Goal: Information Seeking & Learning: Check status

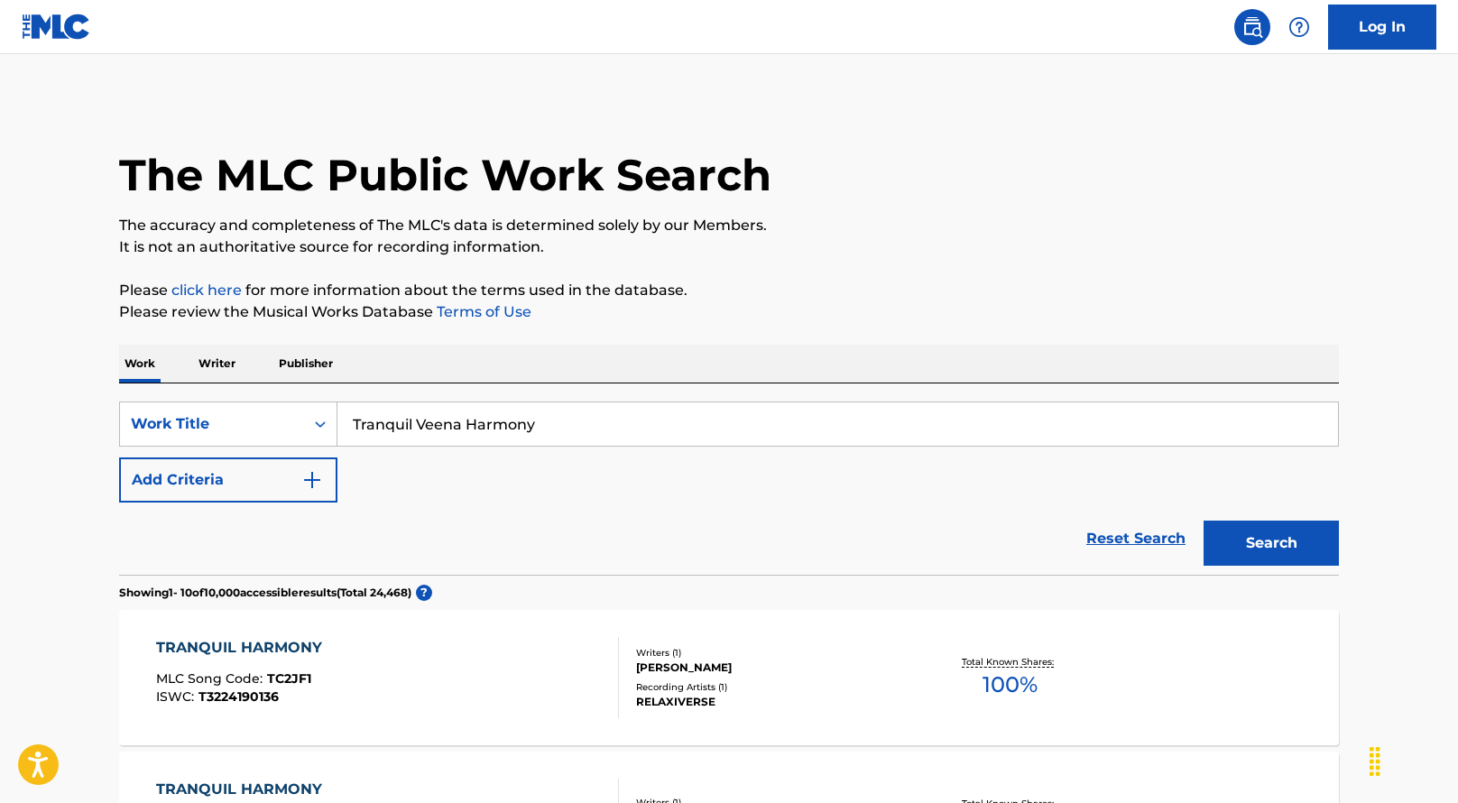
scroll to position [477, 0]
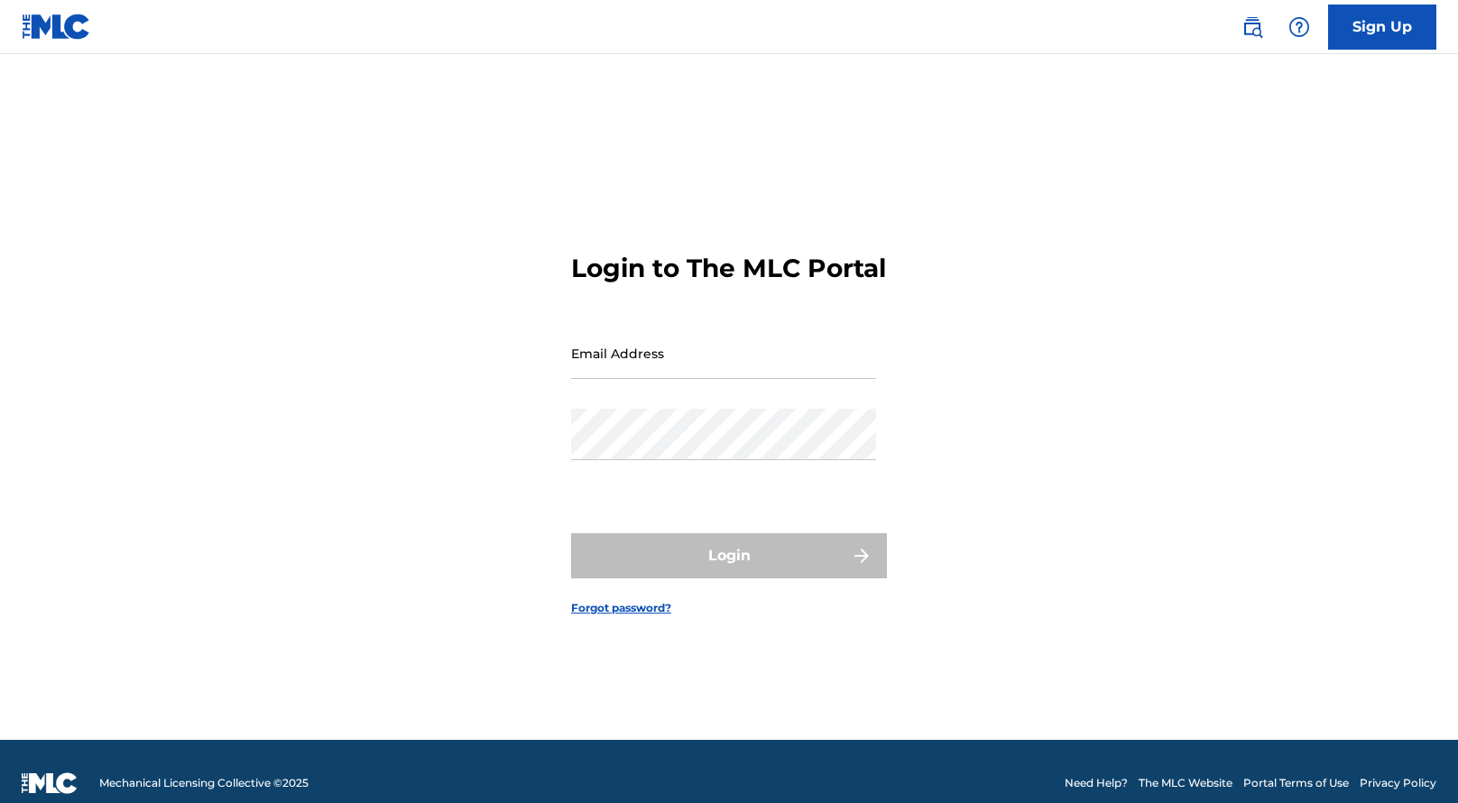
click at [643, 379] on input "Email Address" at bounding box center [723, 353] width 305 height 51
type input "[EMAIL_ADDRESS][DOMAIN_NAME]"
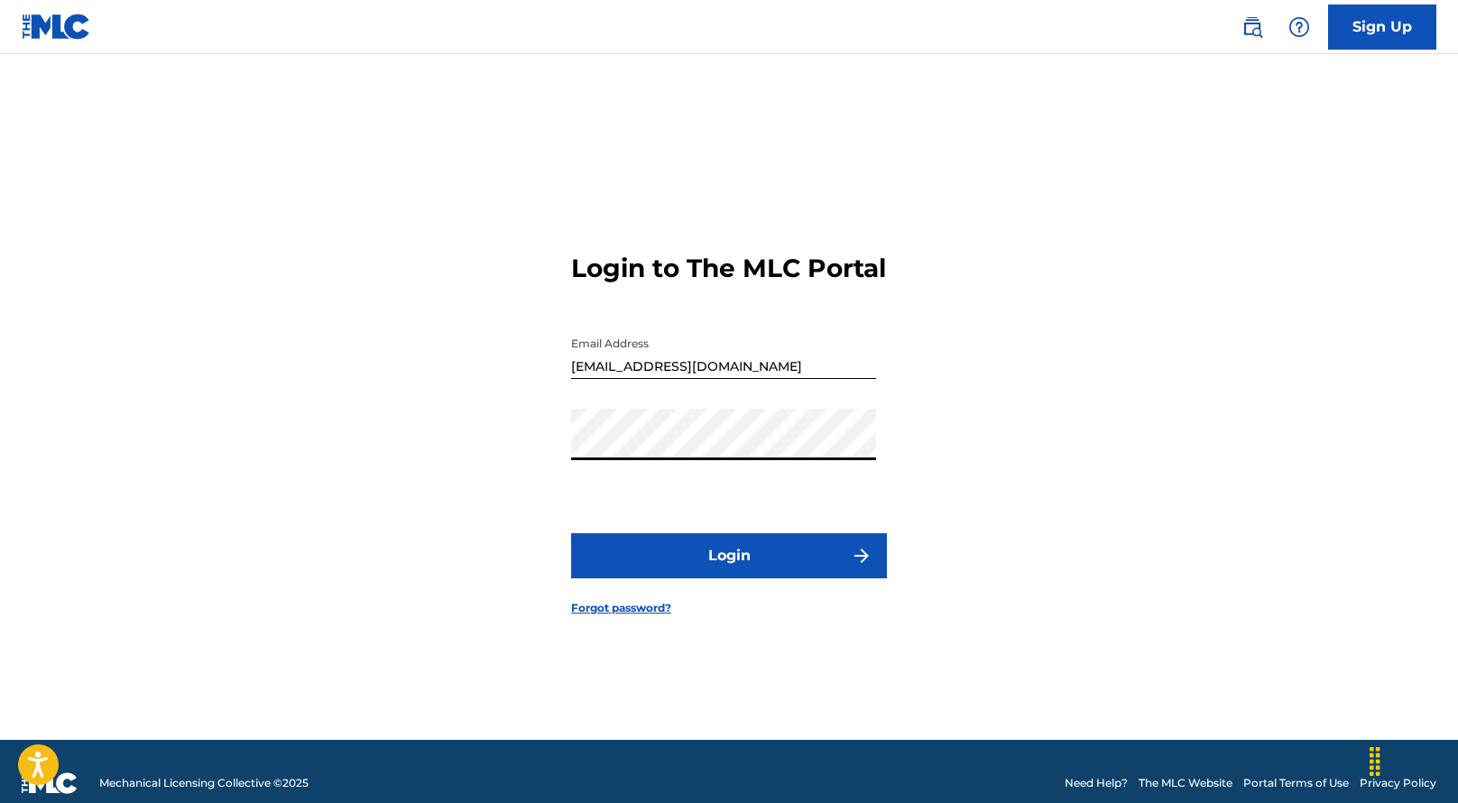
click at [777, 578] on button "Login" at bounding box center [729, 555] width 316 height 45
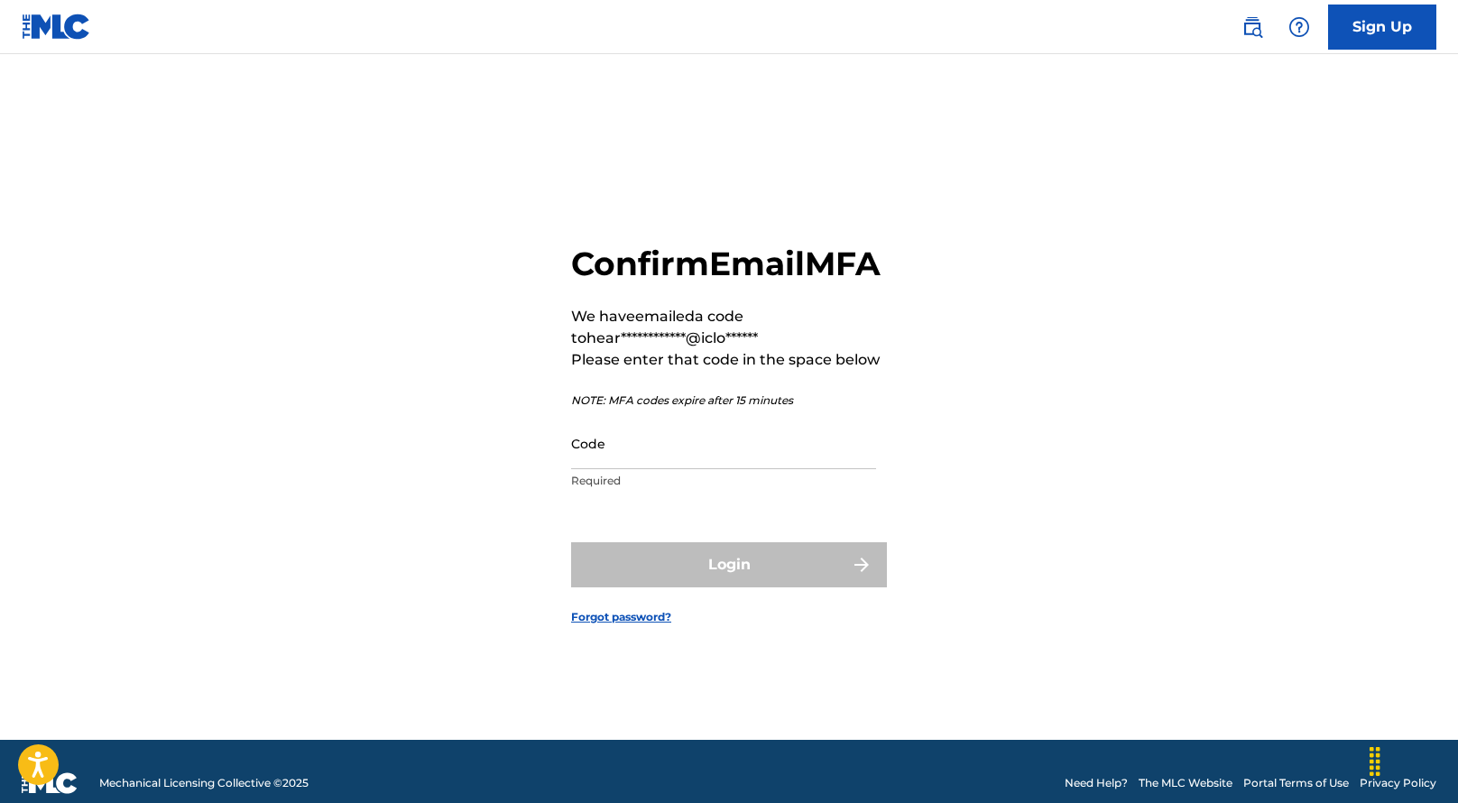
click at [782, 489] on p "Required" at bounding box center [723, 481] width 305 height 16
click at [781, 490] on div "Code Required" at bounding box center [723, 458] width 305 height 81
click at [771, 469] on input "Code" at bounding box center [723, 443] width 305 height 51
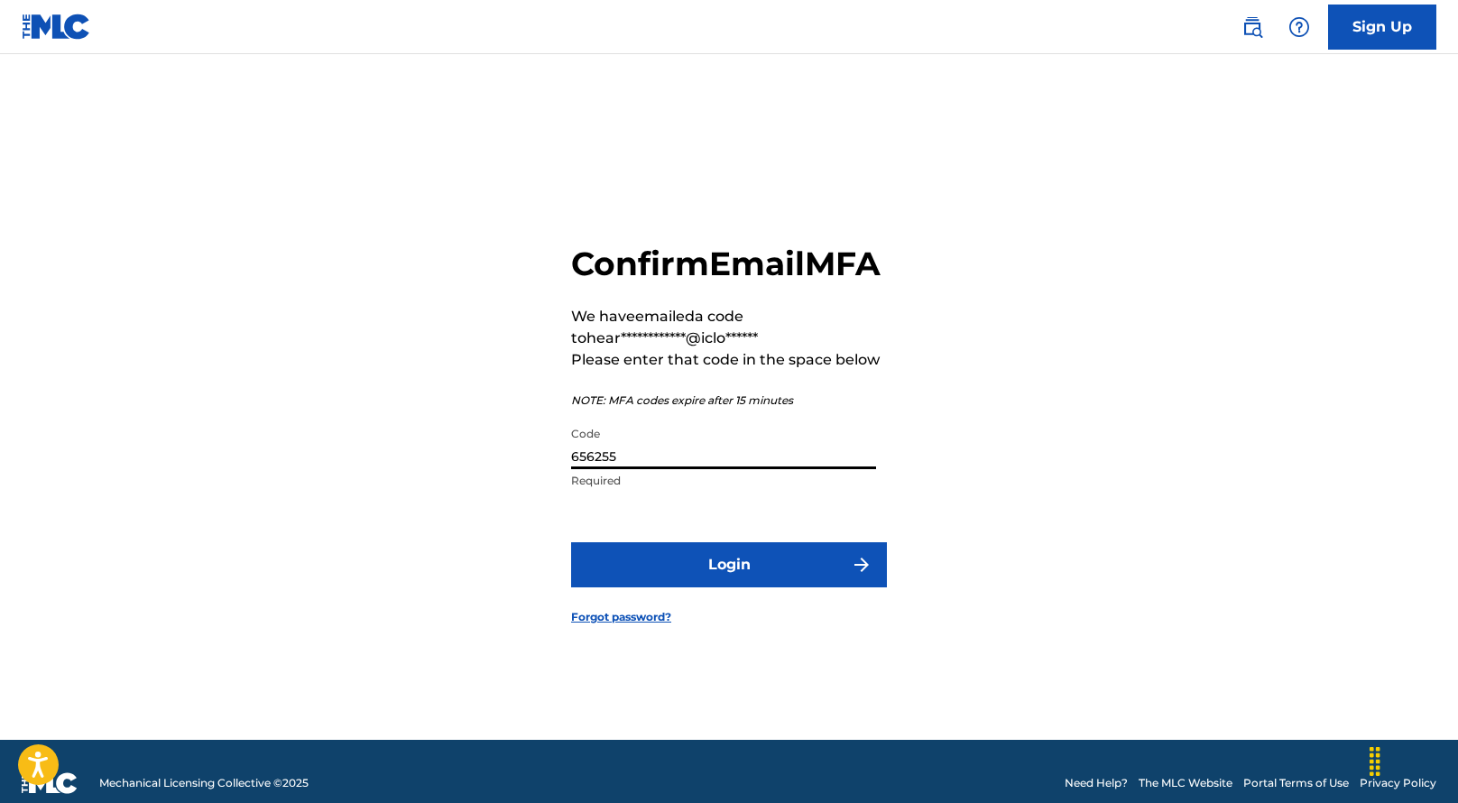
type input "656255"
click at [754, 573] on button "Login" at bounding box center [729, 564] width 316 height 45
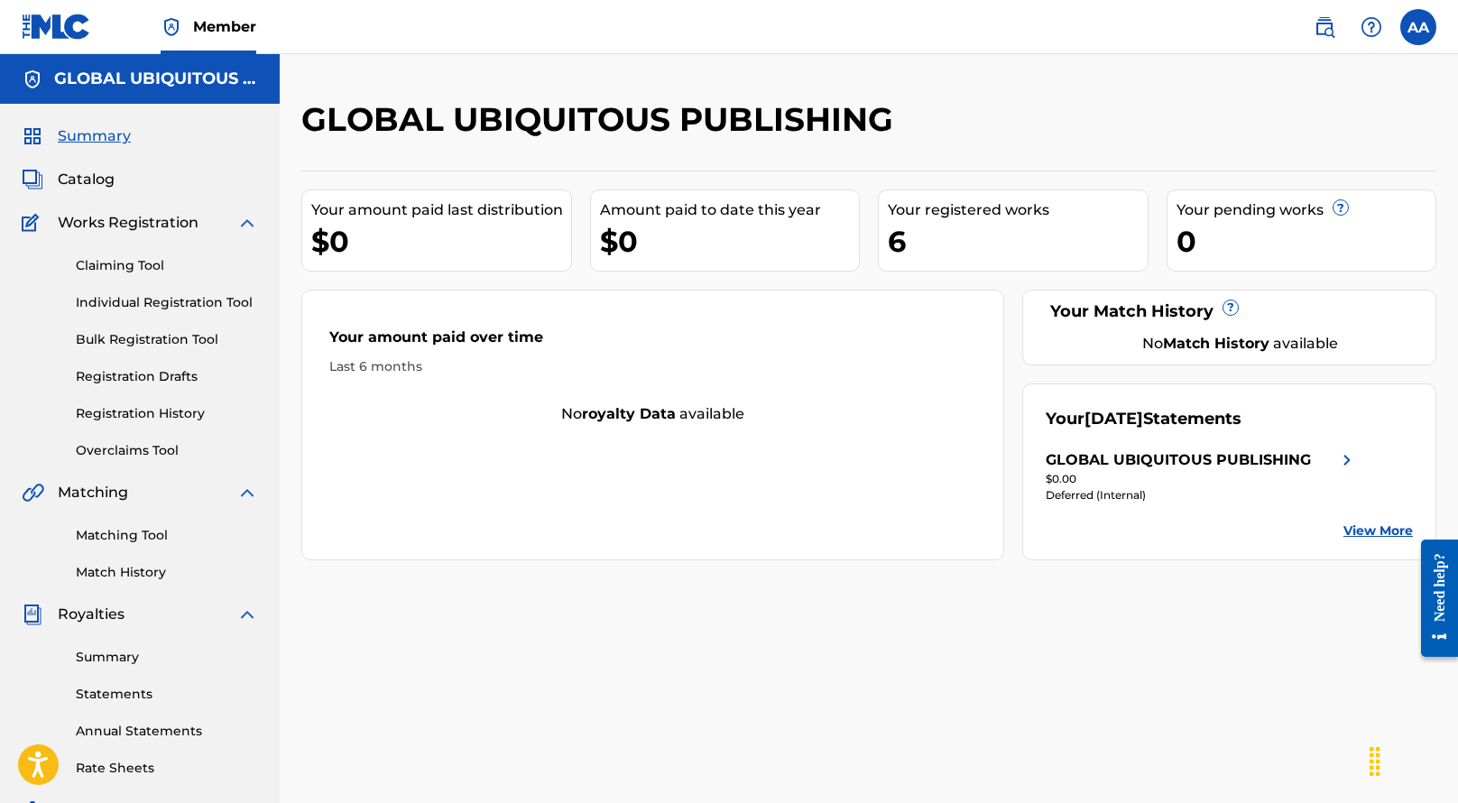
click at [97, 535] on link "Matching Tool" at bounding box center [167, 535] width 182 height 19
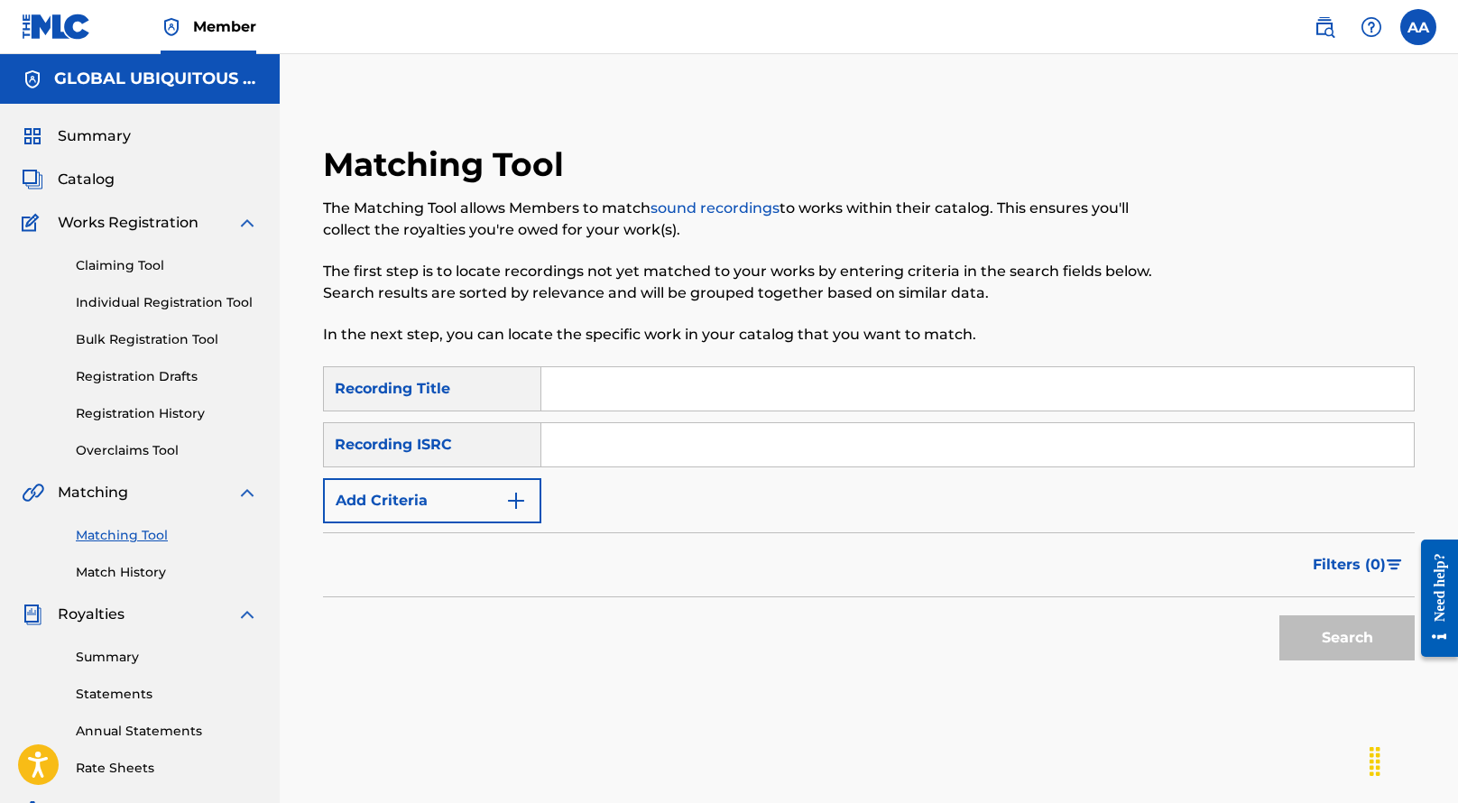
click at [578, 447] on input "Search Form" at bounding box center [977, 444] width 873 height 43
paste input "DERH82343501"
click at [1280, 615] on button "Search" at bounding box center [1347, 637] width 135 height 45
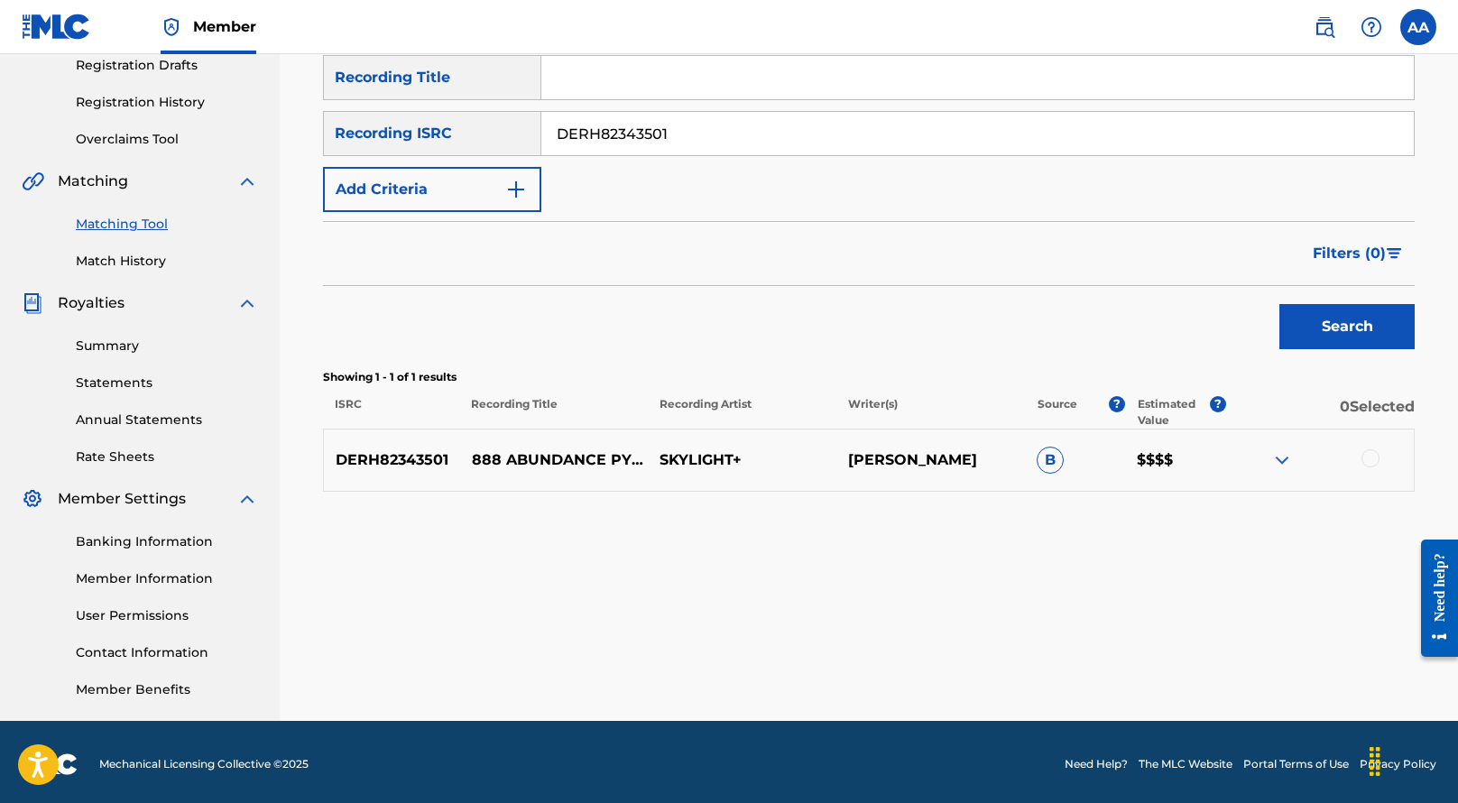
scroll to position [314, 0]
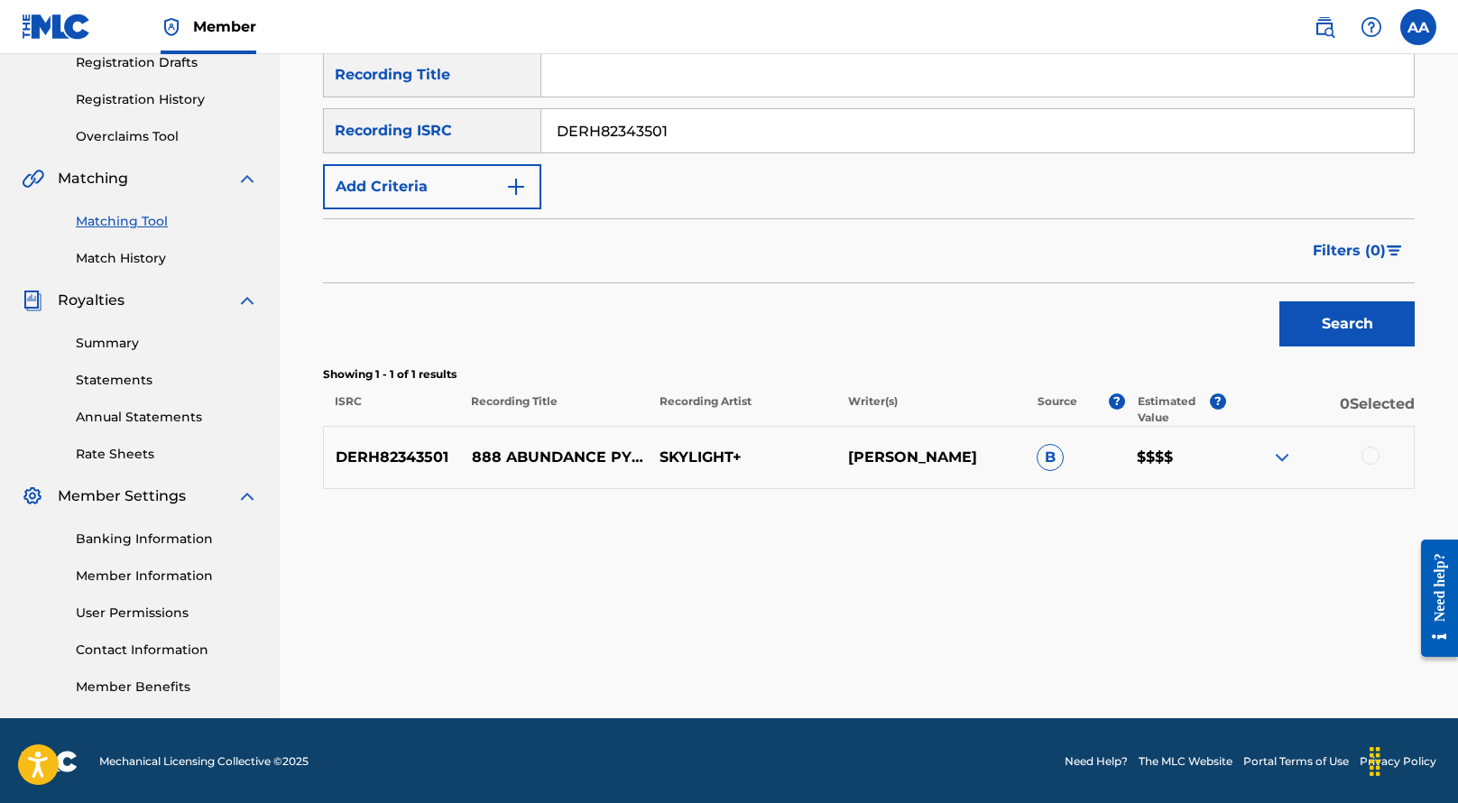
drag, startPoint x: 710, startPoint y: 126, endPoint x: 456, endPoint y: 63, distance: 262.2
click at [456, 63] on div "SearchWithCriteriaa35e5bc4-e730-4786-9f18-832791ece826 Recording Title SearchWi…" at bounding box center [869, 130] width 1092 height 157
paste input "GBMJG221584"
click at [1280, 301] on button "Search" at bounding box center [1347, 323] width 135 height 45
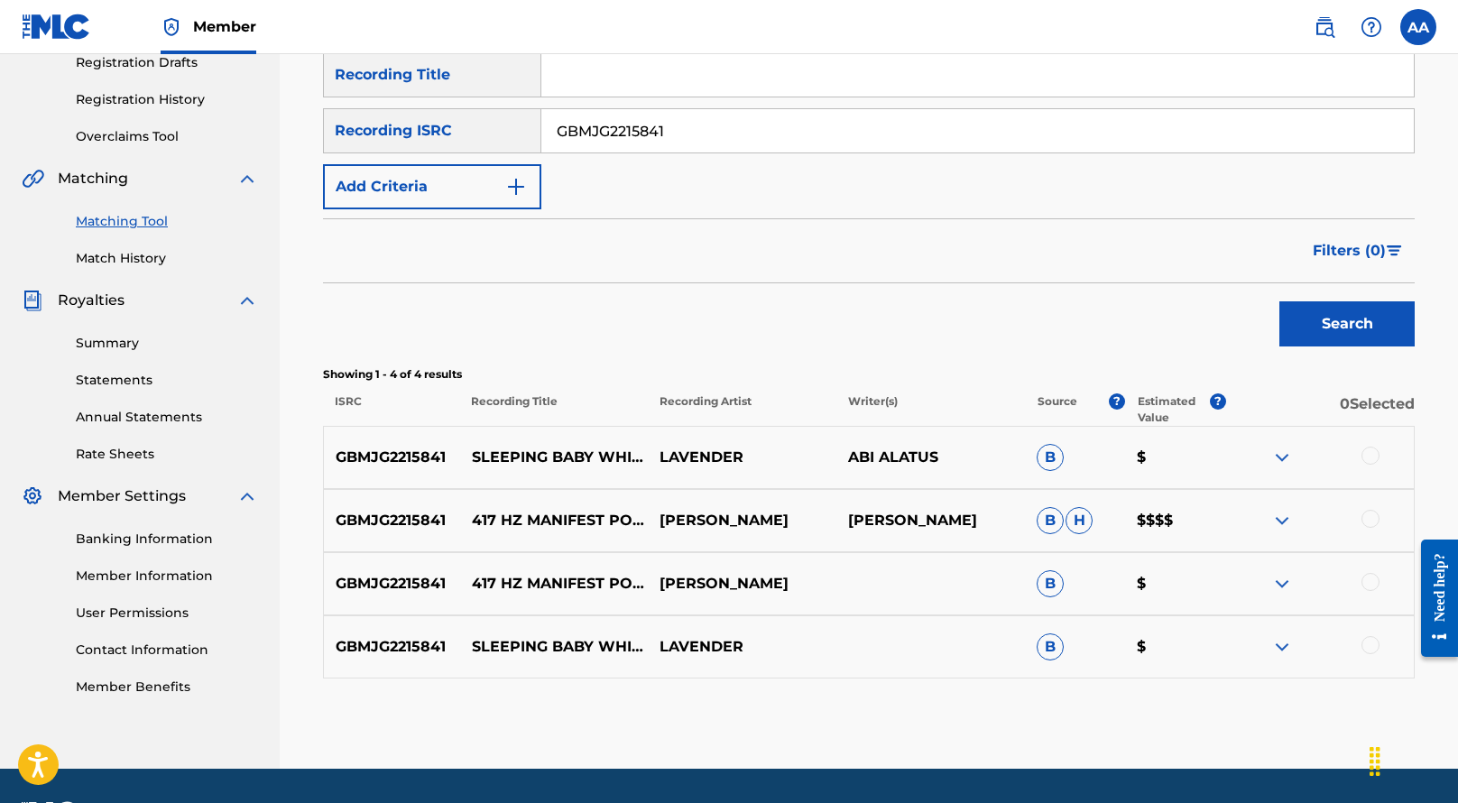
click at [1275, 513] on img at bounding box center [1283, 521] width 22 height 22
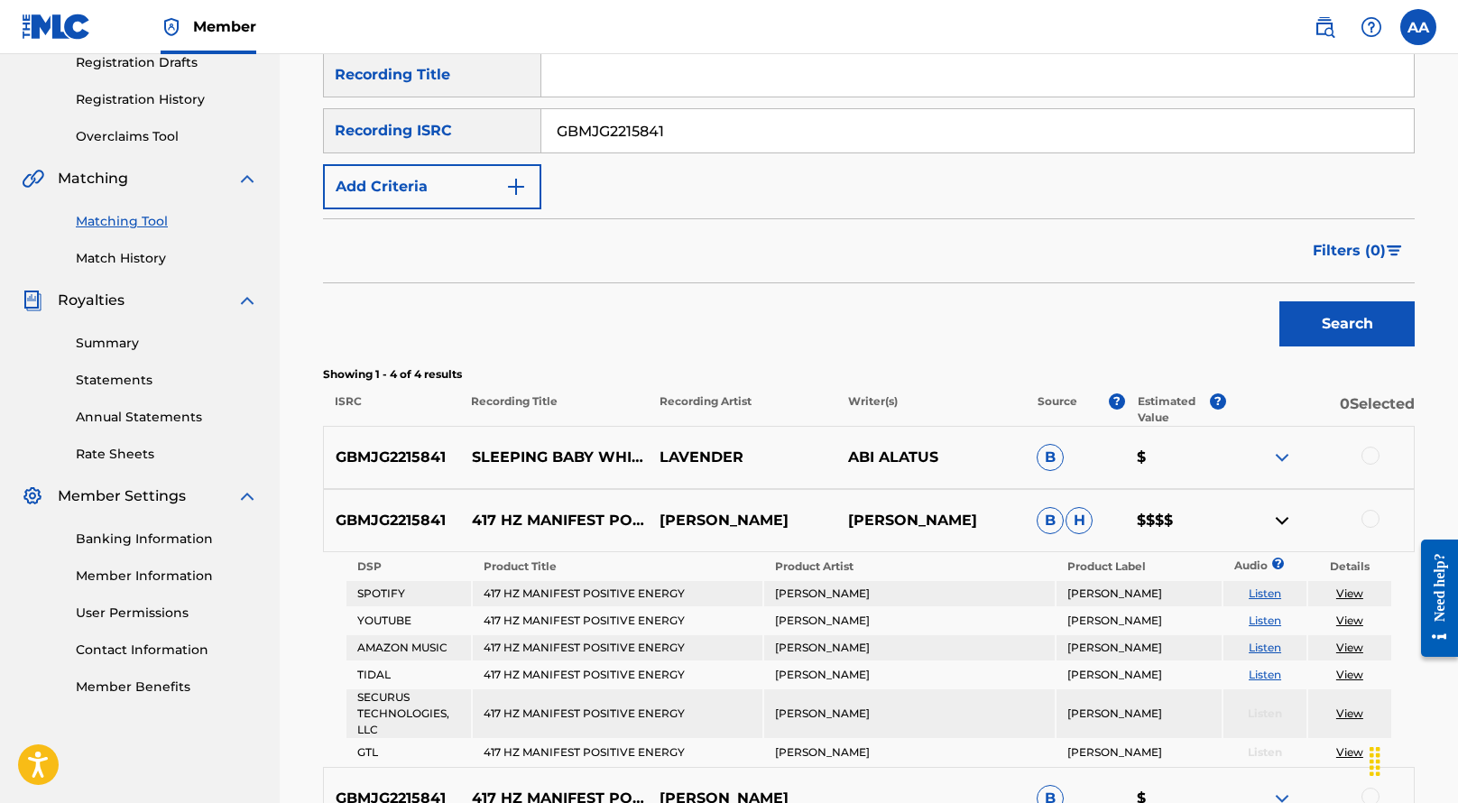
drag, startPoint x: 695, startPoint y: 134, endPoint x: 564, endPoint y: 130, distance: 130.9
click at [564, 130] on input "GBMJG2215841" at bounding box center [977, 130] width 873 height 43
paste input "TCAIX2436588"
drag, startPoint x: 717, startPoint y: 128, endPoint x: 533, endPoint y: 99, distance: 185.5
click at [537, 104] on div "SearchWithCriteriaa35e5bc4-e730-4786-9f18-832791ece826 Recording Title SearchWi…" at bounding box center [869, 130] width 1092 height 157
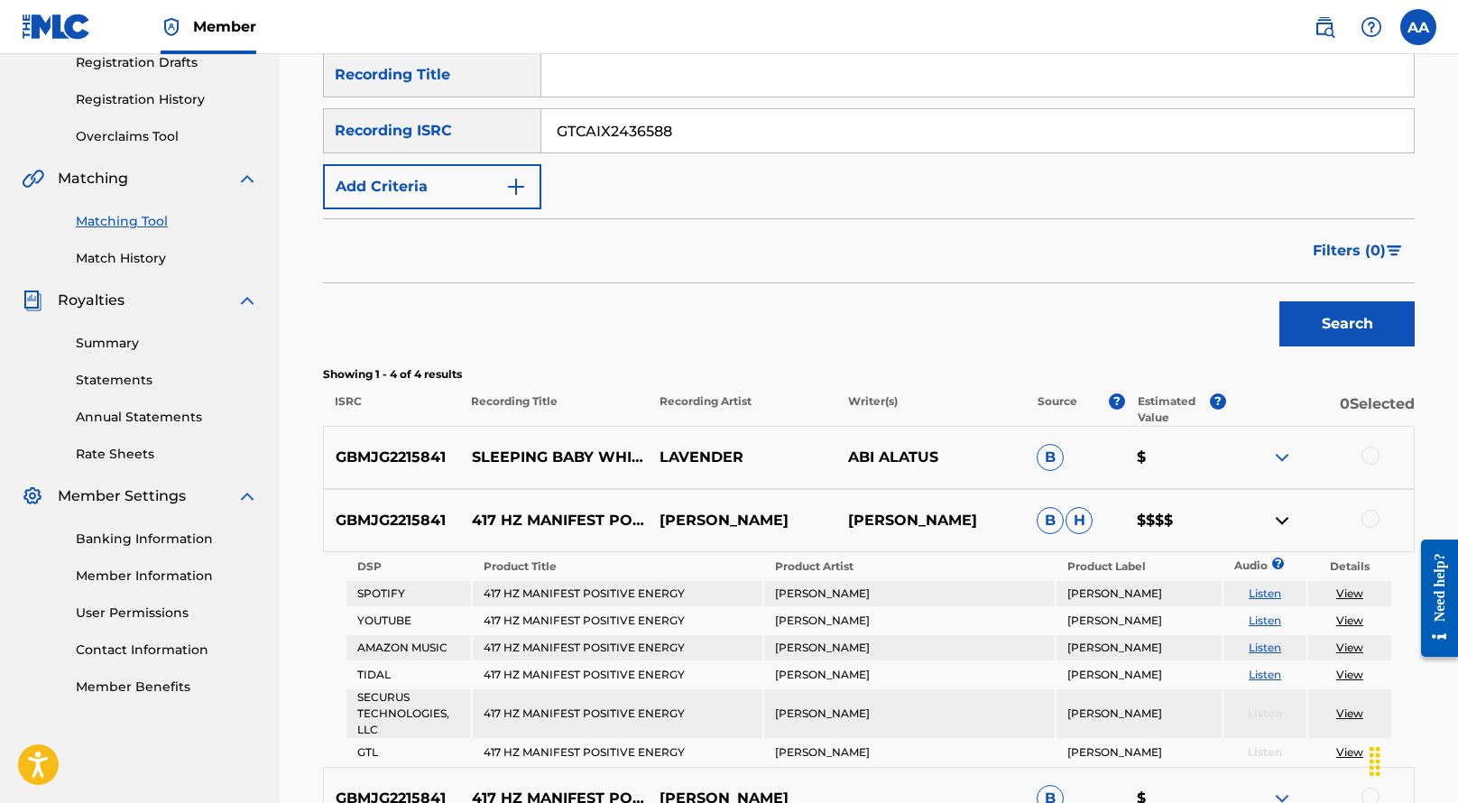
paste input "Search Form"
type input "TCAIX2436588"
click at [1280, 301] on button "Search" at bounding box center [1347, 323] width 135 height 45
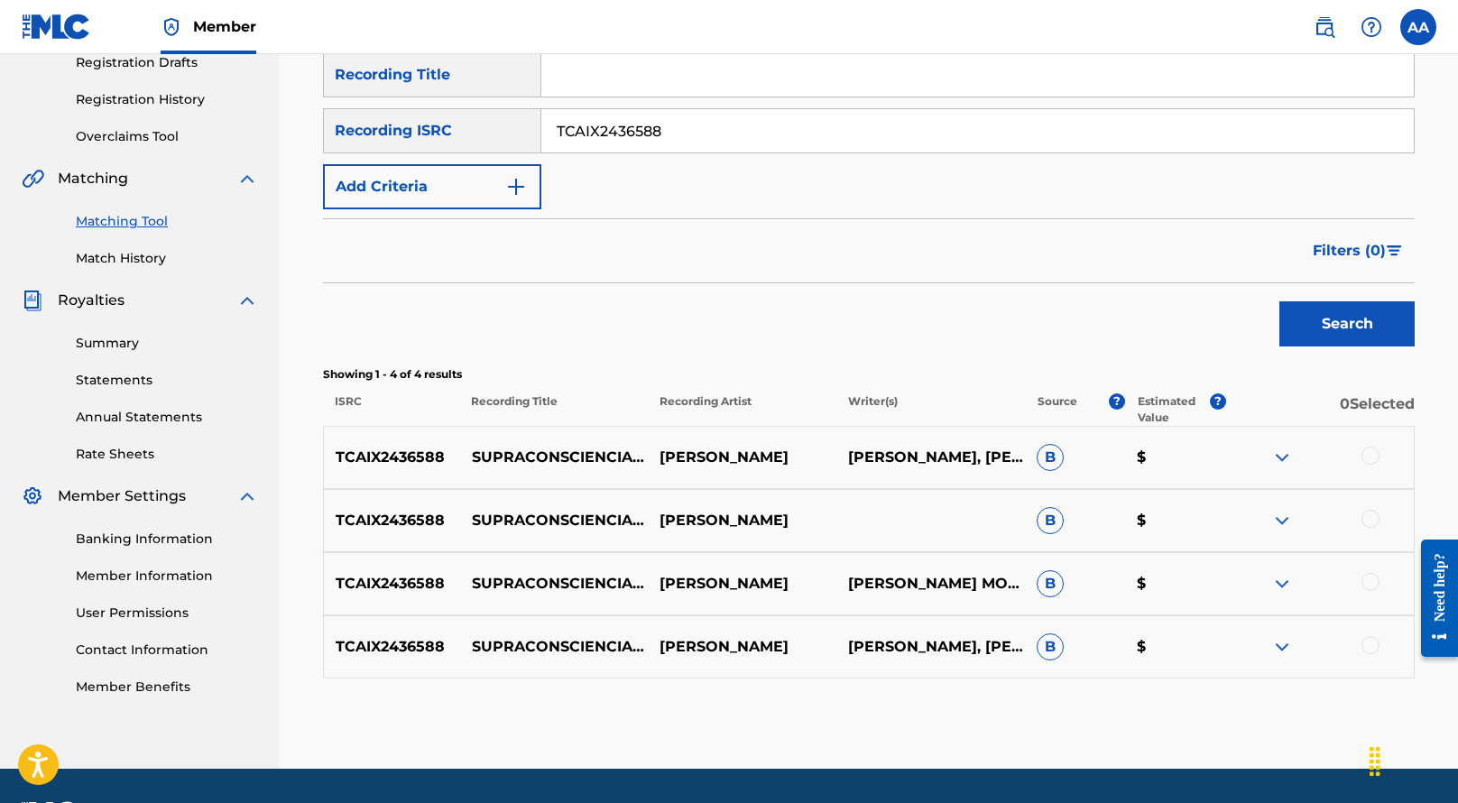
click at [1286, 643] on img at bounding box center [1283, 647] width 22 height 22
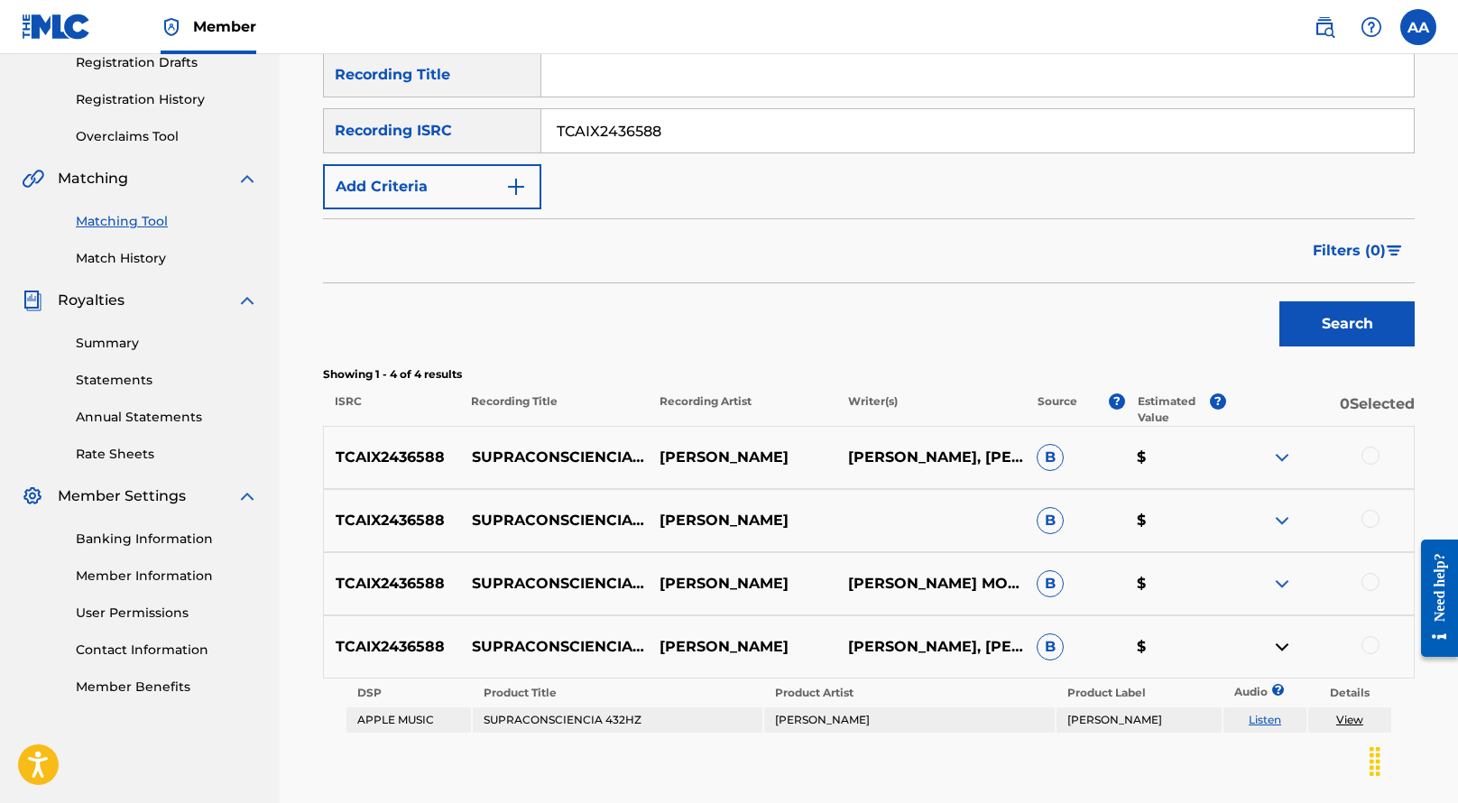
click at [1285, 578] on img at bounding box center [1283, 584] width 22 height 22
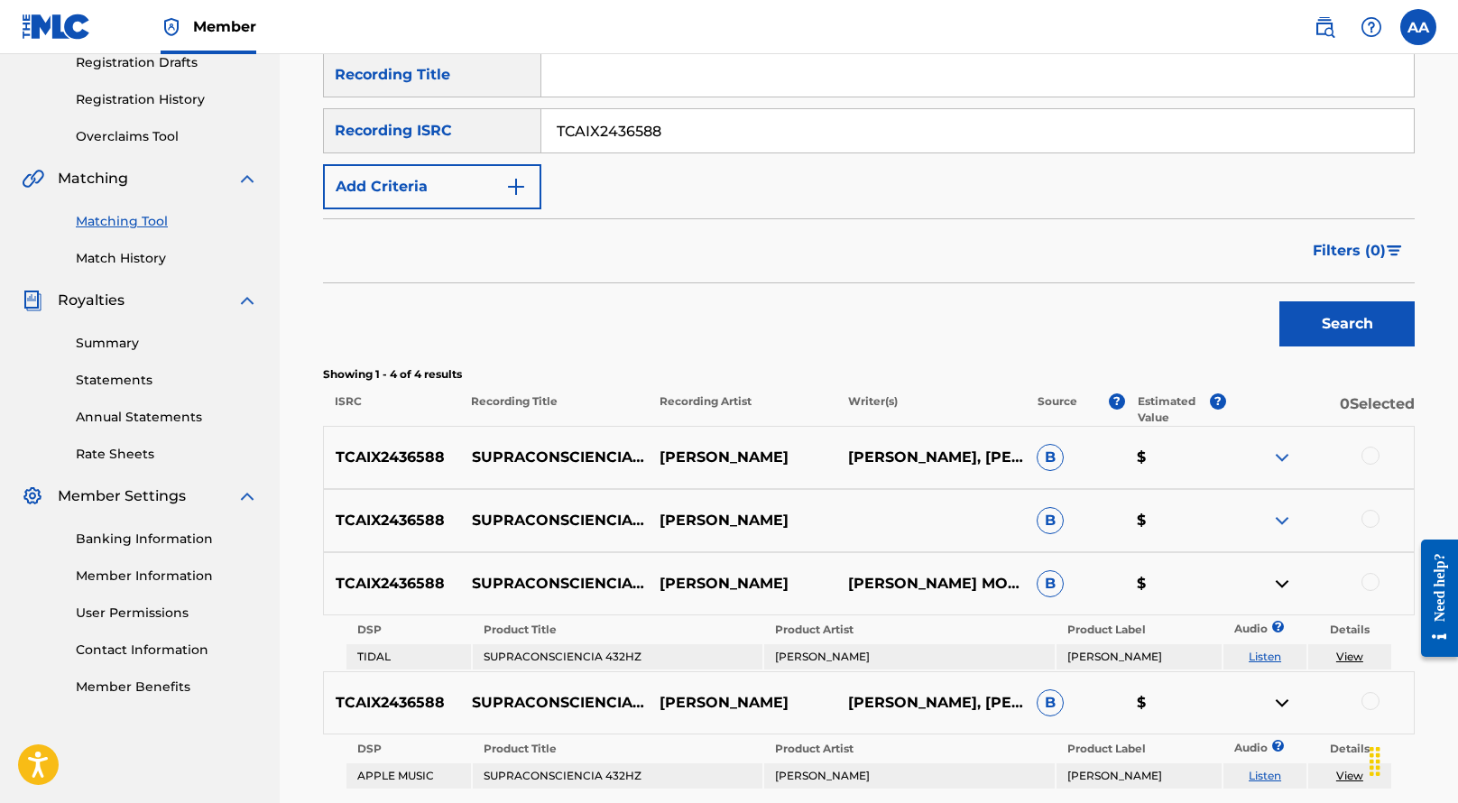
click at [1283, 522] on img at bounding box center [1283, 521] width 22 height 22
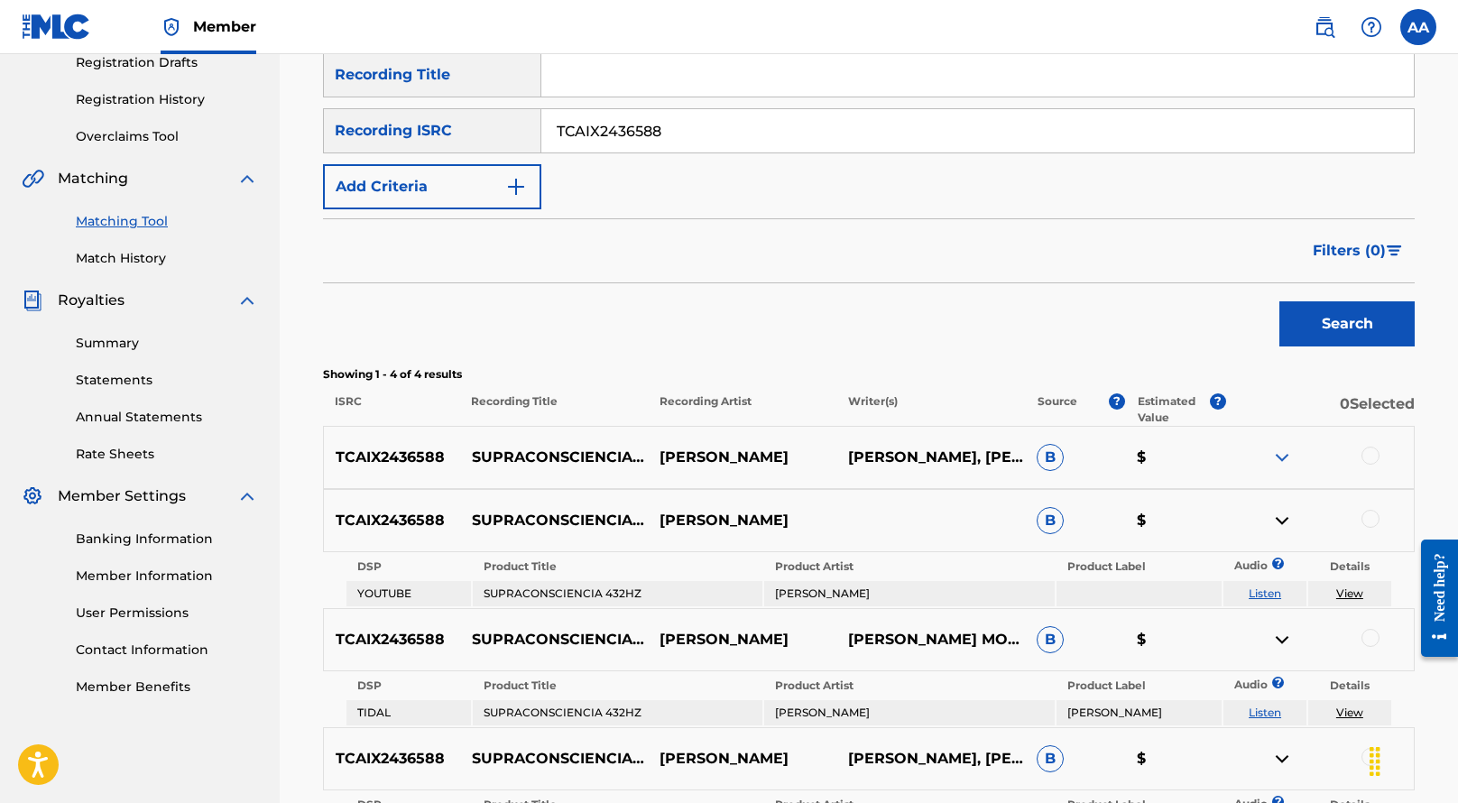
click at [1283, 460] on img at bounding box center [1283, 458] width 22 height 22
